Goal: Task Accomplishment & Management: Manage account settings

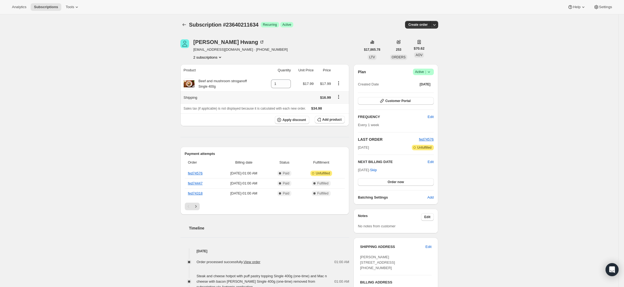
click at [341, 98] on icon "Shipping actions" at bounding box center [338, 96] width 5 height 5
click at [340, 108] on span "Edit shipping rate" at bounding box center [341, 108] width 27 height 4
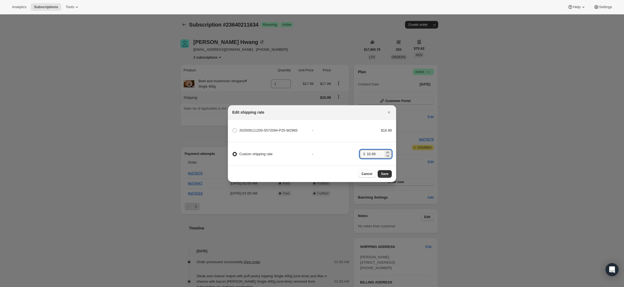
drag, startPoint x: 380, startPoint y: 151, endPoint x: 342, endPoint y: 155, distance: 37.7
click at [342, 155] on div "Custom shipping rate - $ 16.99" at bounding box center [312, 151] width 170 height 19
type input "0"
click at [388, 176] on span "Save" at bounding box center [385, 174] width 8 height 4
